Goal: Check status: Check status

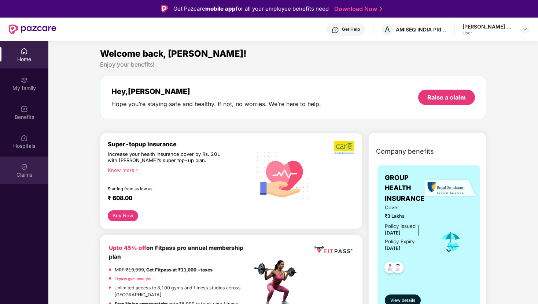
click at [18, 175] on div "Claims" at bounding box center [24, 174] width 48 height 7
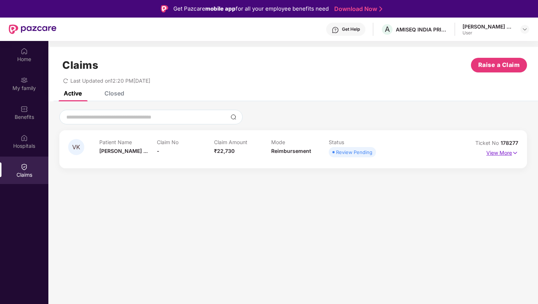
click at [513, 155] on img at bounding box center [515, 153] width 6 height 8
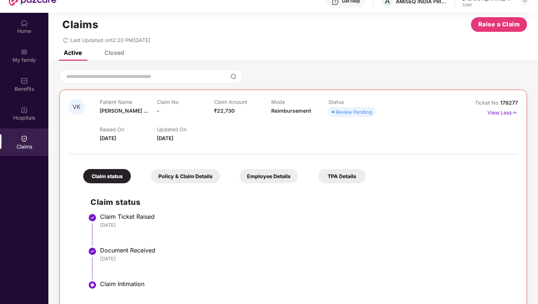
scroll to position [41, 0]
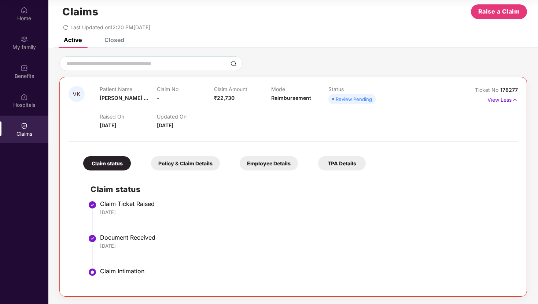
click at [193, 161] on div "Policy & Claim Details" at bounding box center [185, 163] width 69 height 14
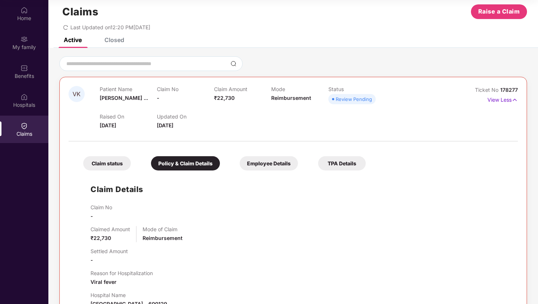
click at [278, 164] on div "Employee Details" at bounding box center [269, 163] width 58 height 14
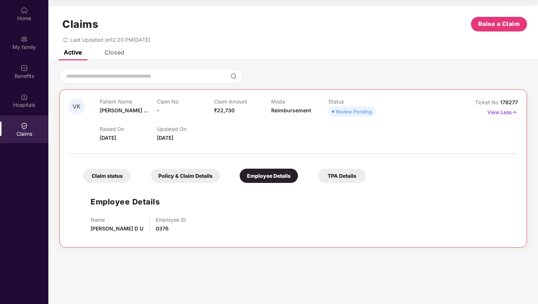
scroll to position [0, 0]
click at [347, 175] on div "TPA Details" at bounding box center [342, 176] width 48 height 14
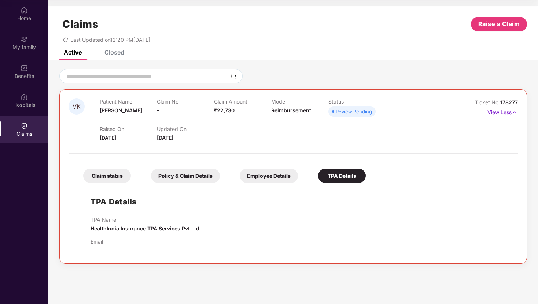
click at [176, 179] on div "Policy & Claim Details" at bounding box center [185, 176] width 69 height 14
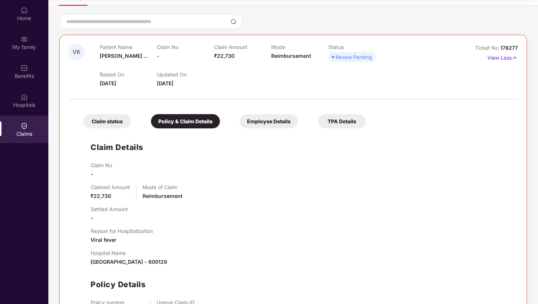
scroll to position [110, 0]
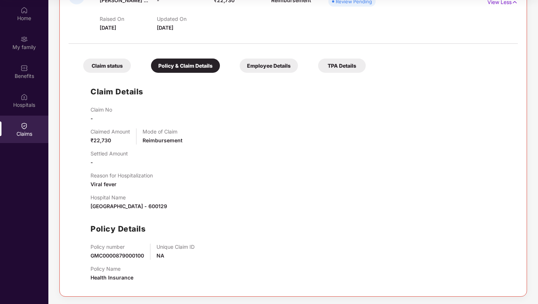
click at [106, 63] on div "Claim status" at bounding box center [107, 66] width 48 height 14
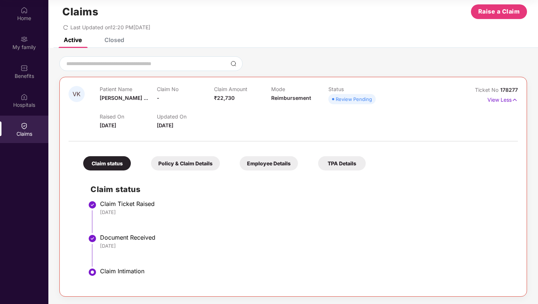
scroll to position [12, 0]
click at [114, 41] on div "Closed" at bounding box center [114, 39] width 20 height 7
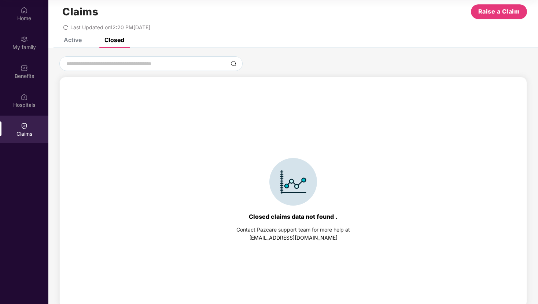
click at [75, 42] on div "Active" at bounding box center [73, 39] width 18 height 7
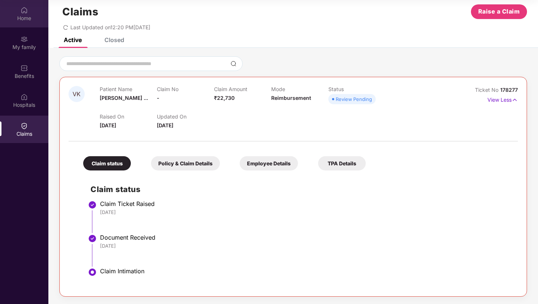
click at [24, 17] on div "Home" at bounding box center [24, 18] width 48 height 7
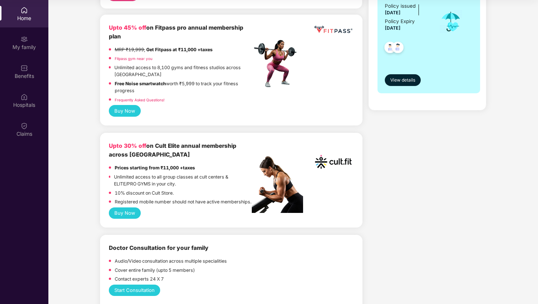
scroll to position [0, 0]
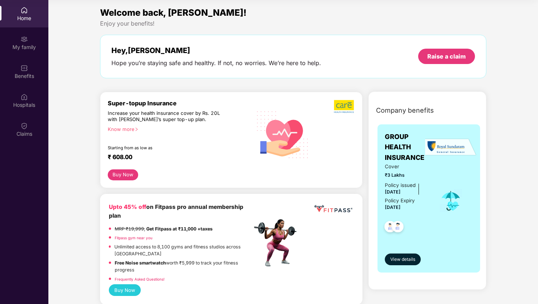
click at [133, 112] on div "Increase your health insurance cover by Rs. 20L with [PERSON_NAME]’s super top-…" at bounding box center [164, 116] width 112 height 13
click at [125, 127] on div "Know more" at bounding box center [178, 128] width 140 height 5
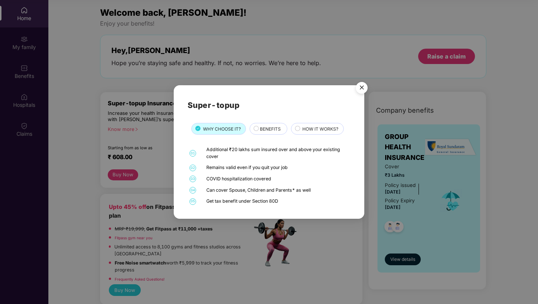
click at [266, 130] on span "BENEFITS" at bounding box center [270, 129] width 21 height 7
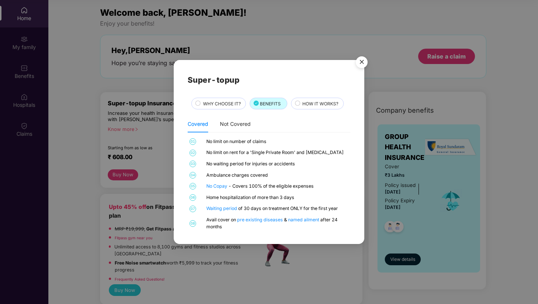
click at [309, 102] on span "HOW IT WORKS?" at bounding box center [320, 103] width 36 height 7
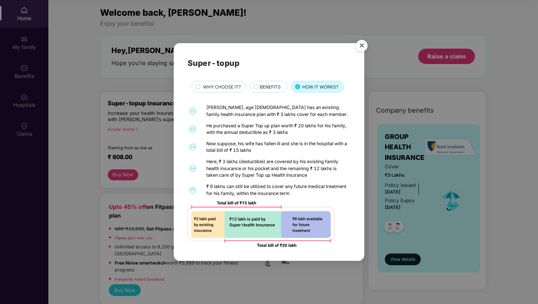
click at [363, 42] on img "Close" at bounding box center [361, 47] width 21 height 21
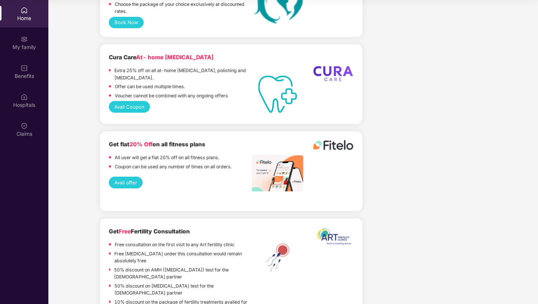
scroll to position [652, 0]
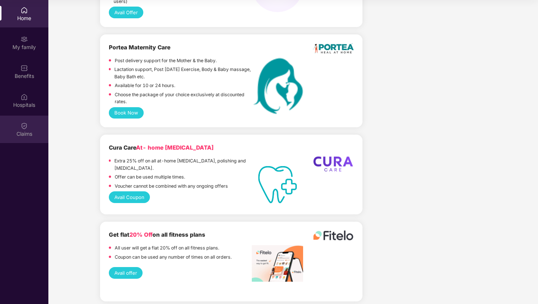
click at [23, 128] on img at bounding box center [24, 125] width 7 height 7
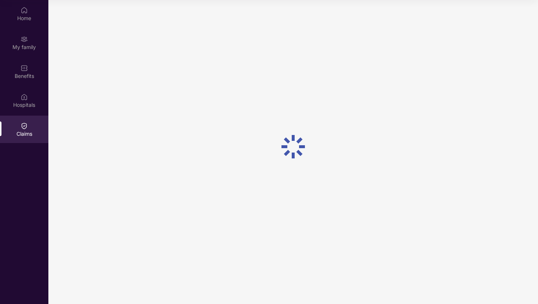
scroll to position [0, 0]
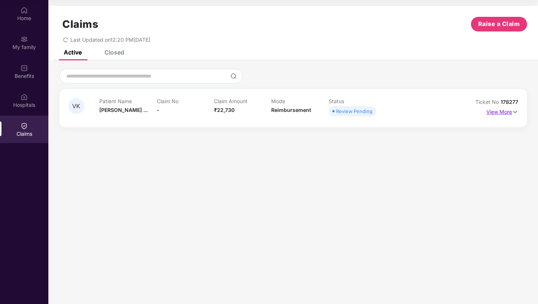
click at [509, 114] on p "View More" at bounding box center [502, 111] width 32 height 10
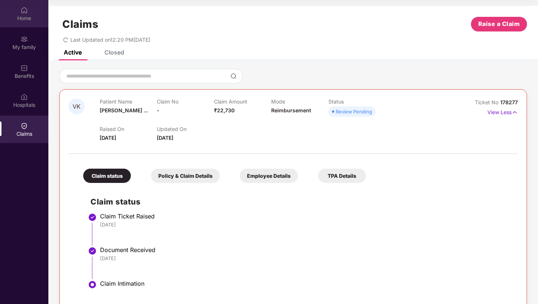
click at [25, 5] on div "Home" at bounding box center [24, 13] width 48 height 27
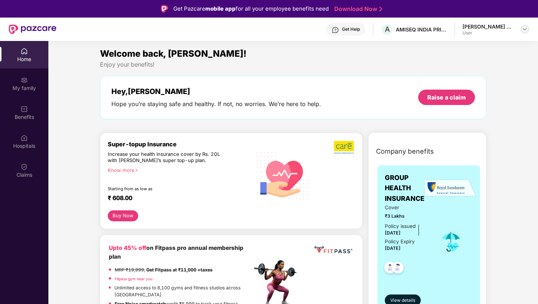
click at [524, 27] on img at bounding box center [525, 29] width 6 height 6
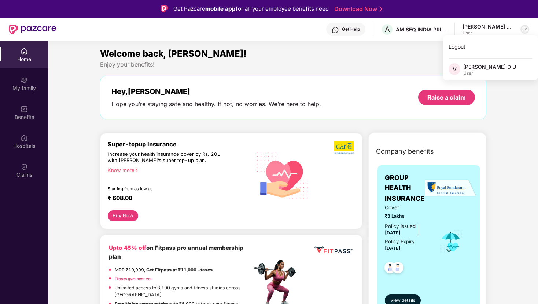
click at [524, 27] on img at bounding box center [525, 29] width 6 height 6
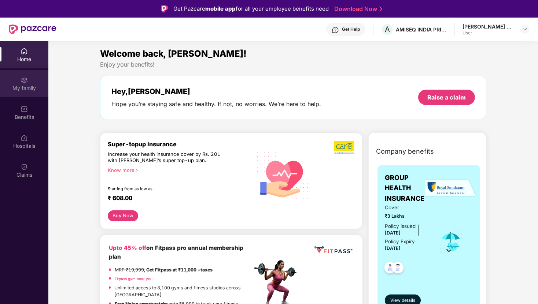
click at [24, 92] on div "My family" at bounding box center [24, 83] width 48 height 27
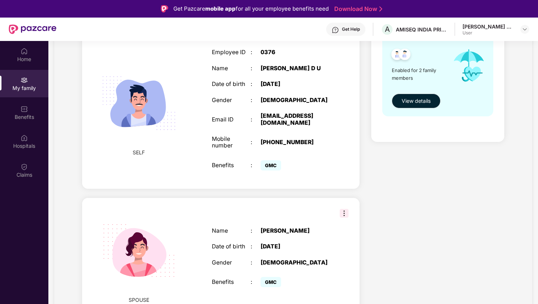
scroll to position [127, 0]
